Goal: Register for event/course

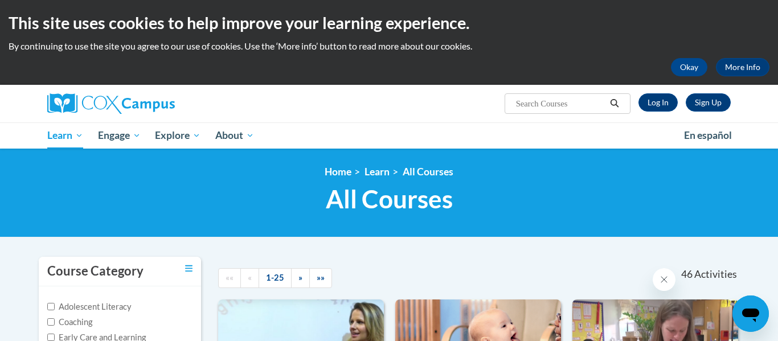
click at [540, 109] on input "Search..." at bounding box center [560, 104] width 91 height 14
click at [532, 104] on input "ryh" at bounding box center [560, 104] width 91 height 14
type input "rhyme with me"
click at [668, 107] on link "Log In" at bounding box center [658, 102] width 39 height 18
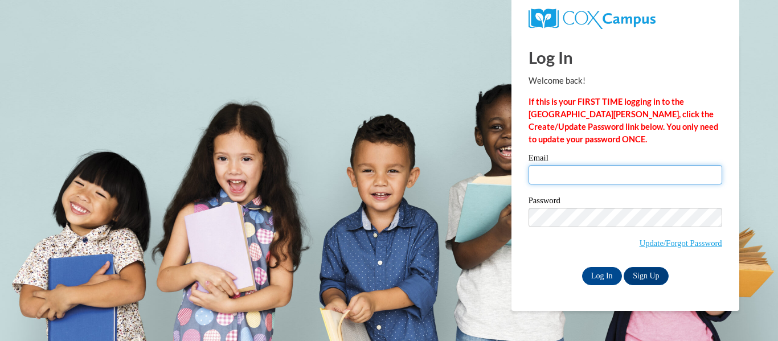
click at [601, 178] on input "Email" at bounding box center [626, 174] width 194 height 19
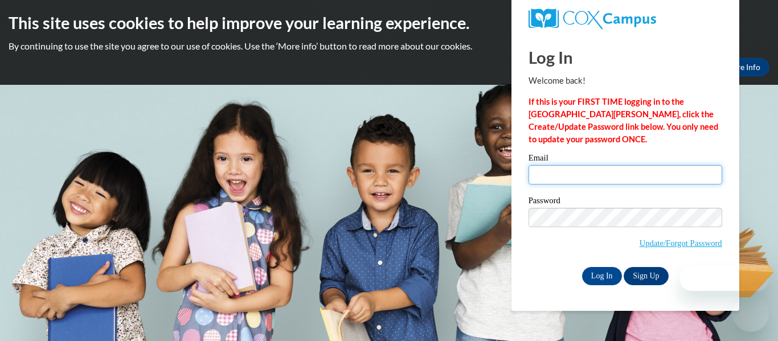
type input "[EMAIL_ADDRESS][DOMAIN_NAME]"
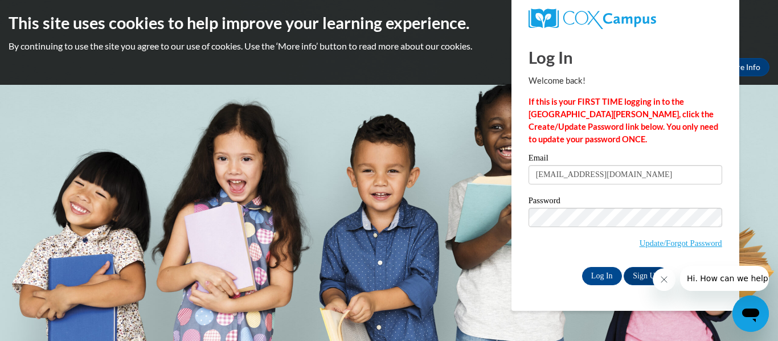
click at [527, 252] on div "Please enter your email! Please enter your password! Email vems66@hotmail.com P…" at bounding box center [625, 219] width 211 height 131
click at [612, 271] on input "Log In" at bounding box center [602, 276] width 40 height 18
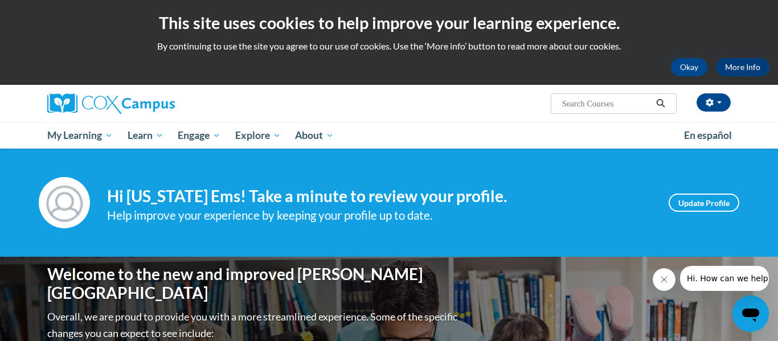
click at [596, 105] on input "Search..." at bounding box center [606, 104] width 91 height 14
type input "t"
type input "rhyme with me"
click at [659, 103] on icon "Search" at bounding box center [661, 103] width 10 height 9
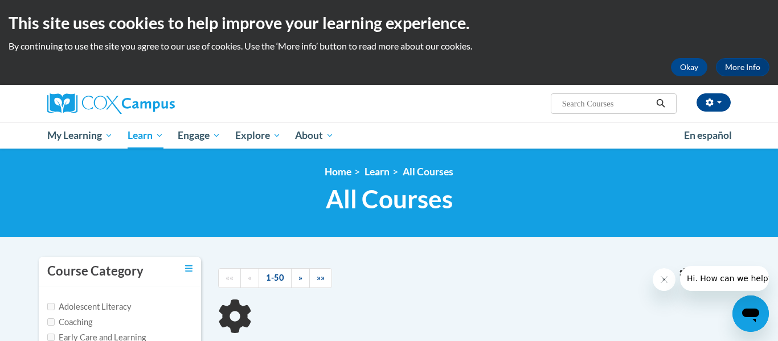
type input "rhyme with me"
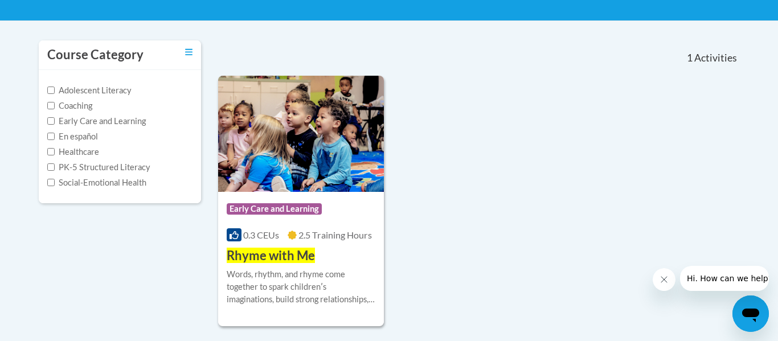
scroll to position [254, 0]
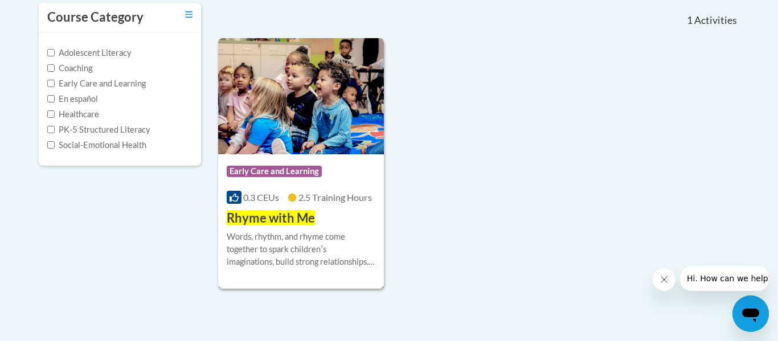
click at [296, 219] on span "Rhyme with Me" at bounding box center [271, 217] width 88 height 15
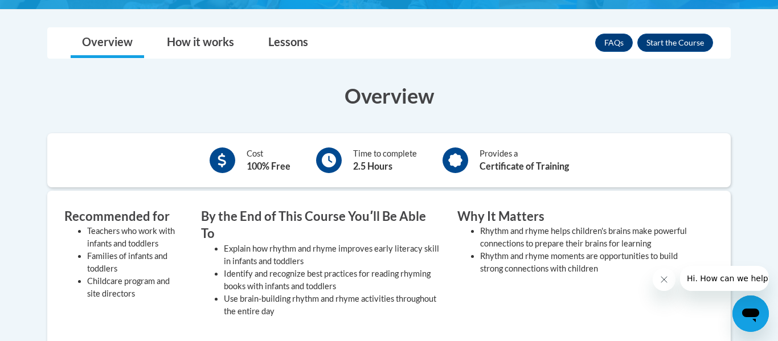
scroll to position [213, 0]
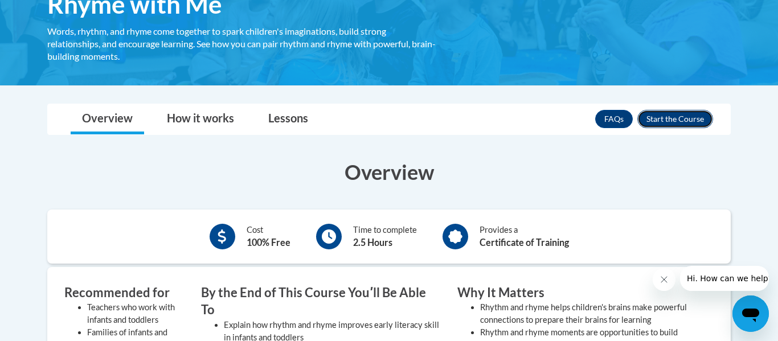
click at [661, 124] on button "Enroll" at bounding box center [676, 119] width 76 height 18
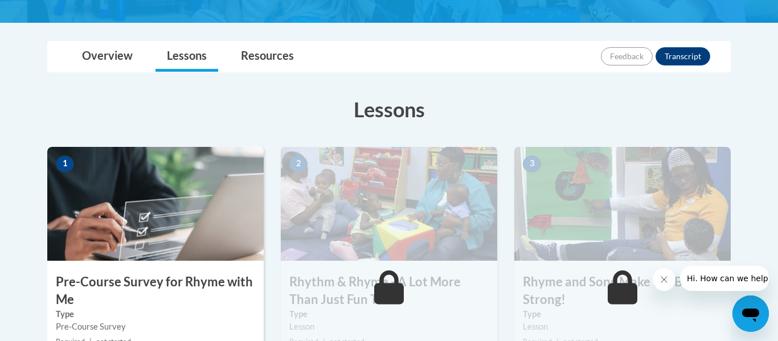
scroll to position [366, 0]
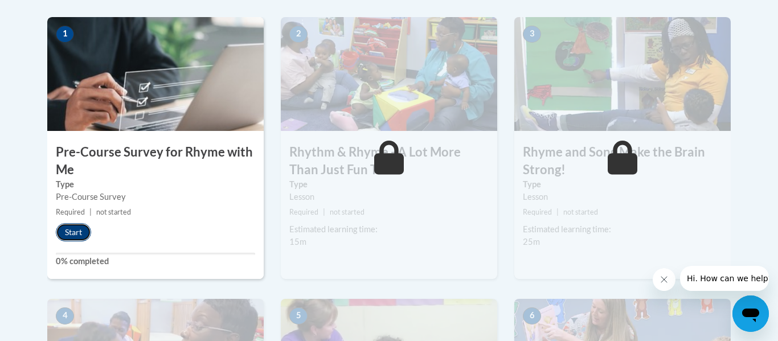
click at [80, 228] on button "Start" at bounding box center [73, 232] width 35 height 18
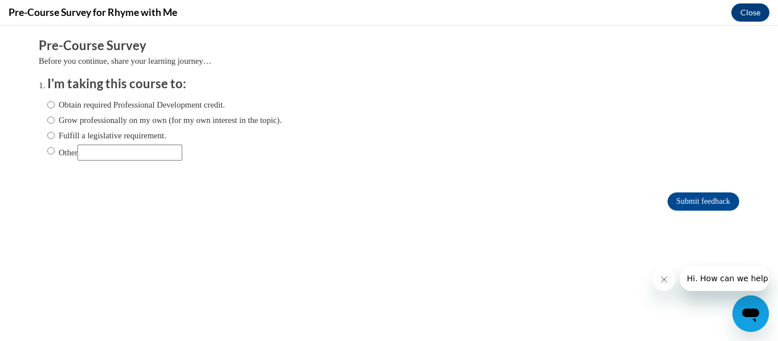
scroll to position [0, 0]
click at [48, 107] on input "Obtain required Professional Development credit." at bounding box center [50, 105] width 7 height 13
radio input "true"
click at [682, 203] on input "Submit feedback" at bounding box center [704, 202] width 72 height 18
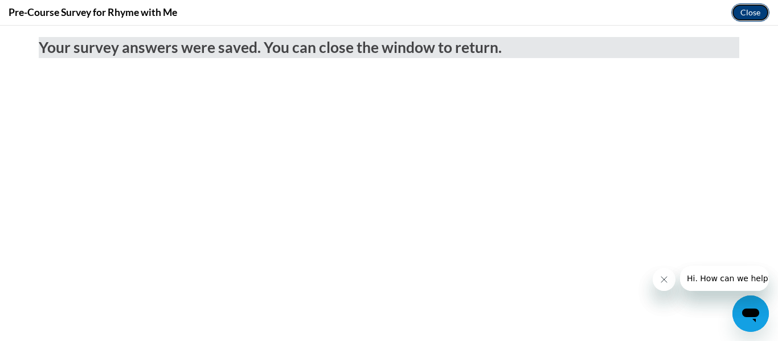
click at [750, 14] on button "Close" at bounding box center [751, 12] width 38 height 18
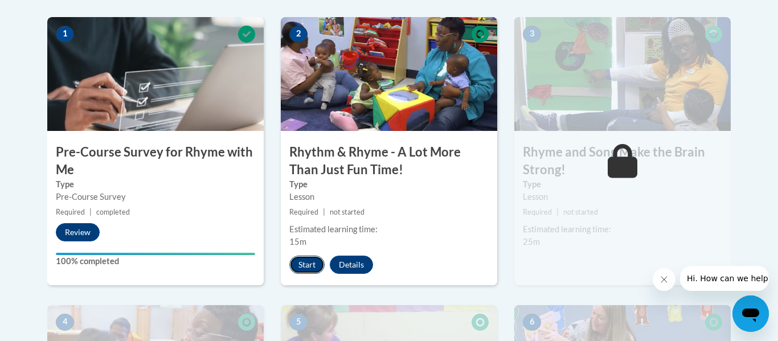
click at [300, 265] on button "Start" at bounding box center [306, 265] width 35 height 18
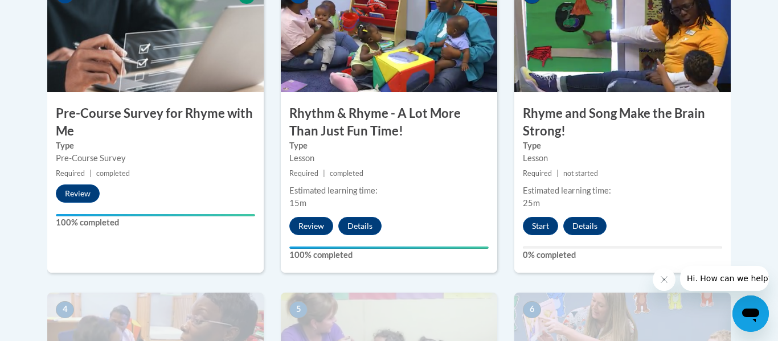
scroll to position [406, 0]
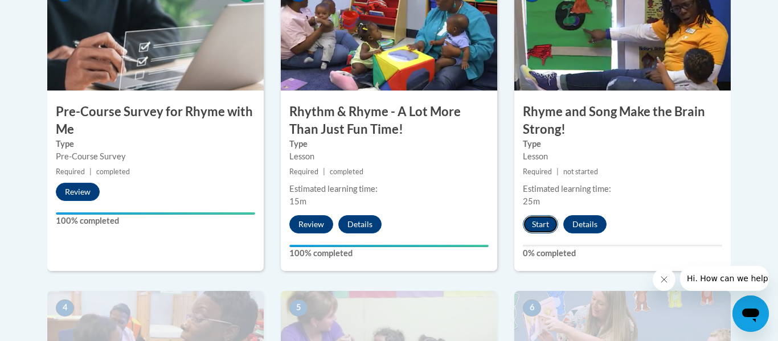
click at [541, 226] on button "Start" at bounding box center [540, 224] width 35 height 18
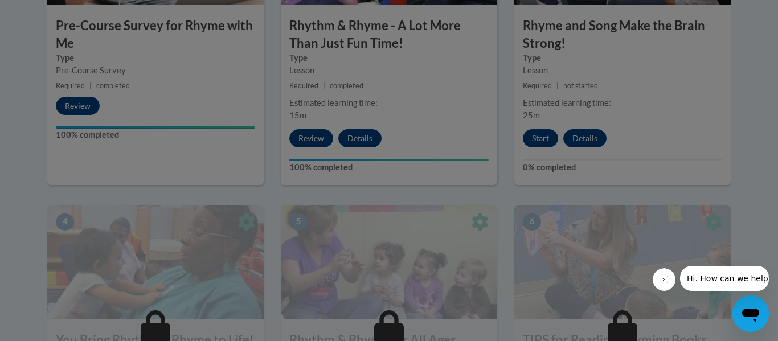
scroll to position [510, 0]
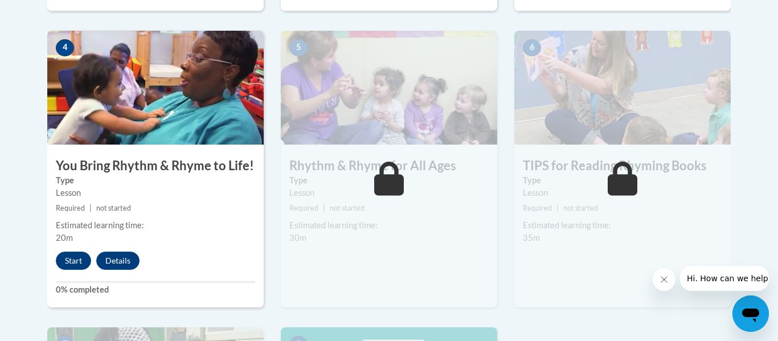
scroll to position [665, 0]
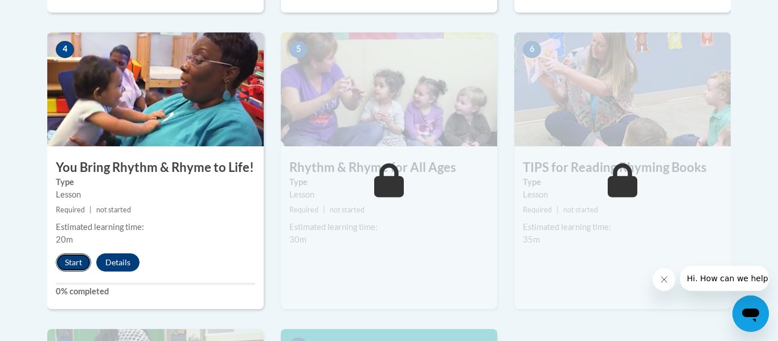
click at [70, 262] on button "Start" at bounding box center [73, 263] width 35 height 18
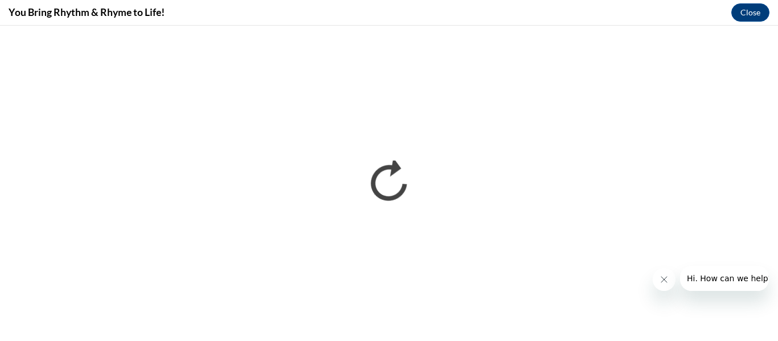
scroll to position [0, 0]
click at [667, 283] on icon "Close message from company" at bounding box center [664, 279] width 9 height 9
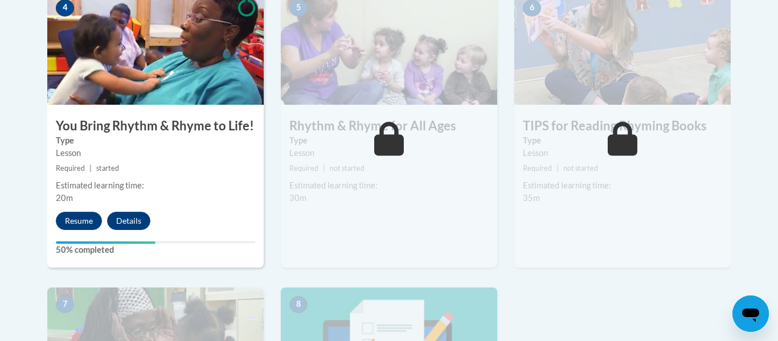
scroll to position [660, 0]
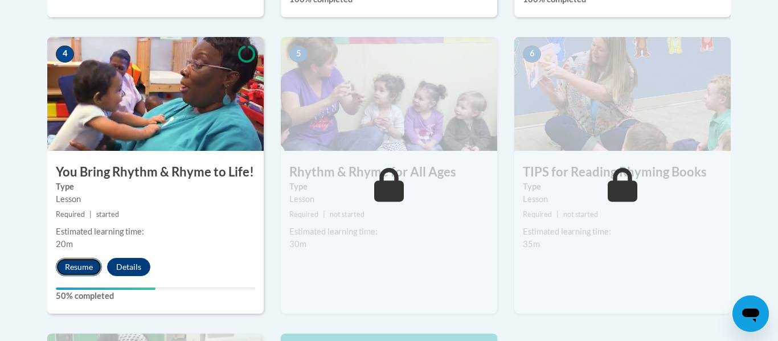
click at [72, 271] on button "Resume" at bounding box center [79, 267] width 46 height 18
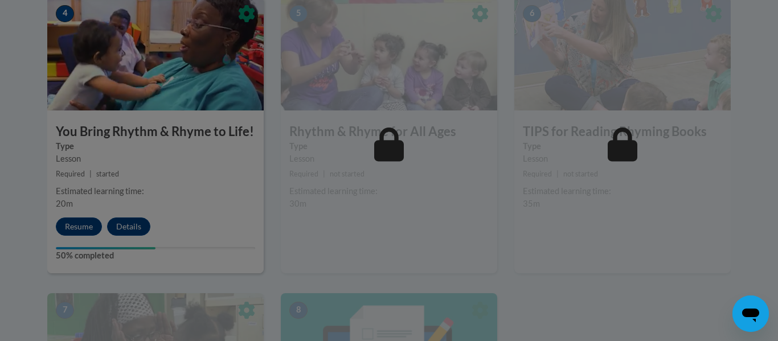
scroll to position [719, 0]
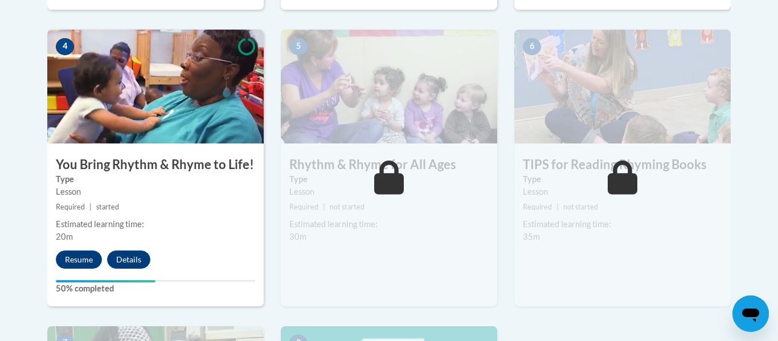
scroll to position [715, 0]
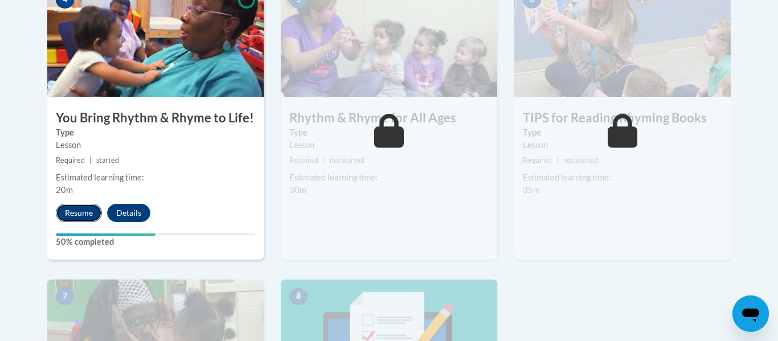
click at [67, 211] on button "Resume" at bounding box center [79, 213] width 46 height 18
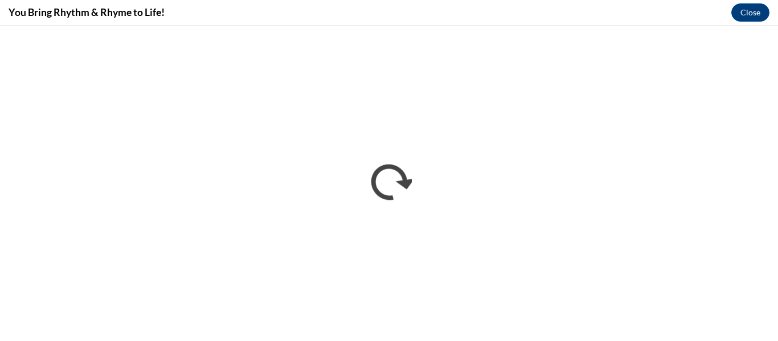
scroll to position [0, 0]
click at [748, 9] on button "Close" at bounding box center [751, 12] width 38 height 18
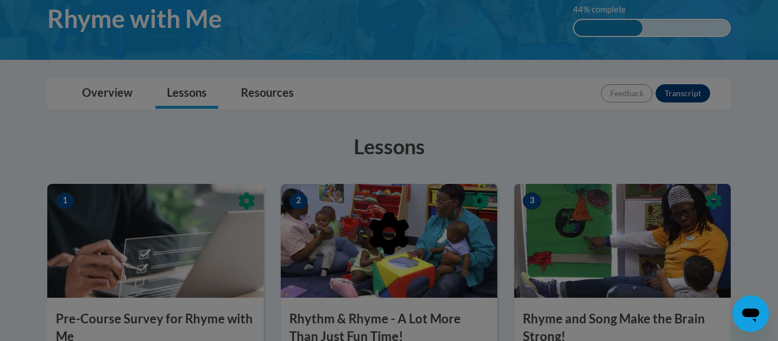
scroll to position [154, 0]
